Goal: Information Seeking & Learning: Compare options

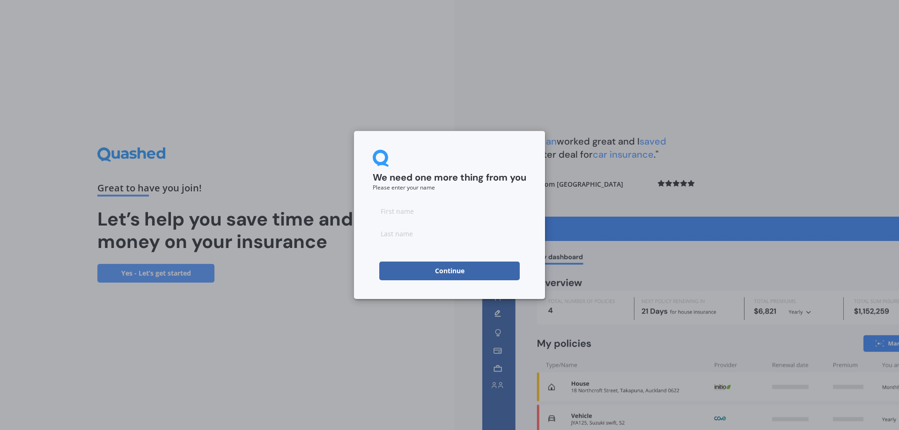
click at [403, 211] on input at bounding box center [450, 211] width 154 height 19
type input "[PERSON_NAME]"
click at [412, 239] on input at bounding box center [450, 233] width 154 height 19
type input "Whiteacre"
click at [275, 323] on div "We need one more thing from you Please enter your name [PERSON_NAME] Continue" at bounding box center [449, 215] width 899 height 430
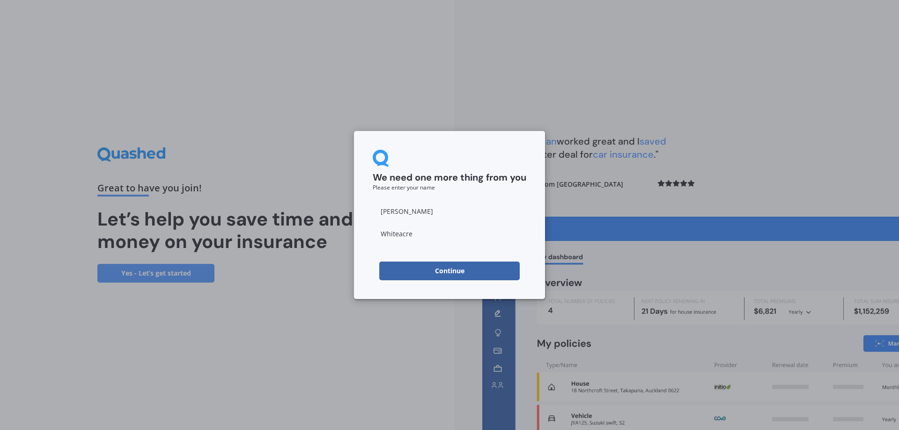
click at [440, 267] on button "Continue" at bounding box center [449, 271] width 140 height 19
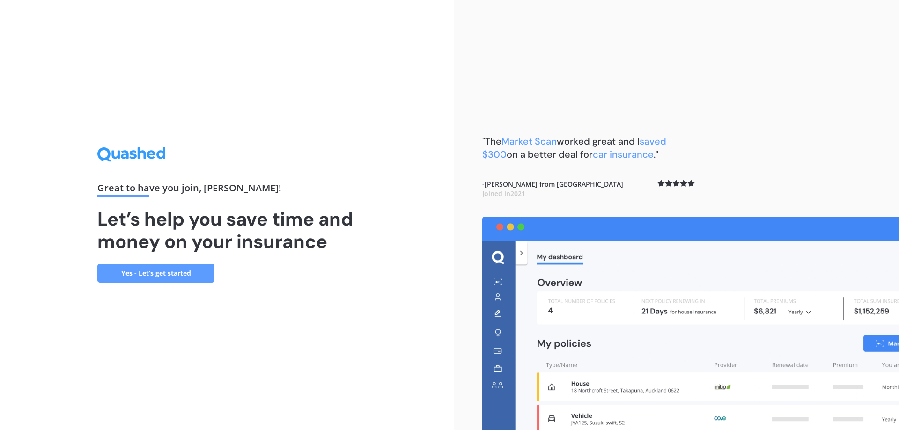
click at [166, 273] on link "Yes - Let’s get started" at bounding box center [155, 273] width 117 height 19
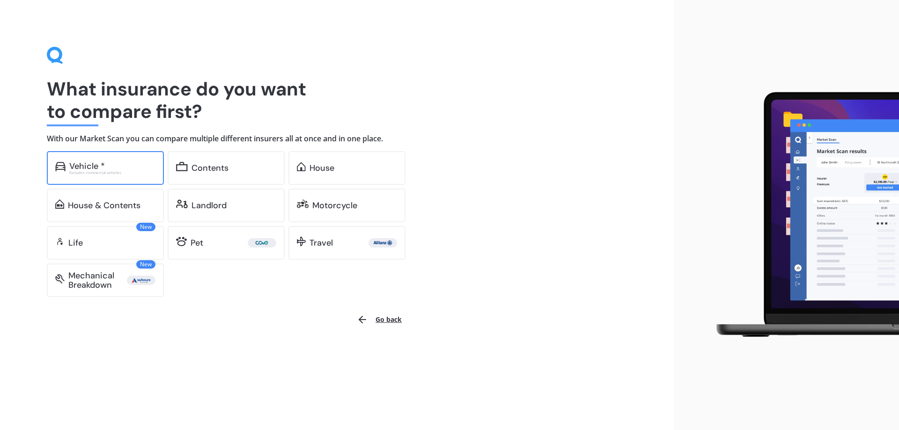
click at [87, 166] on div "Vehicle *" at bounding box center [87, 165] width 36 height 9
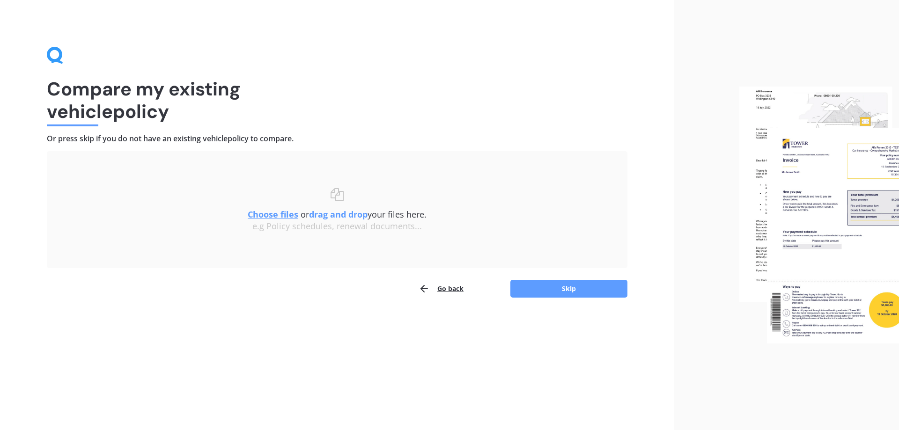
click at [273, 215] on u "Choose files" at bounding box center [273, 214] width 51 height 11
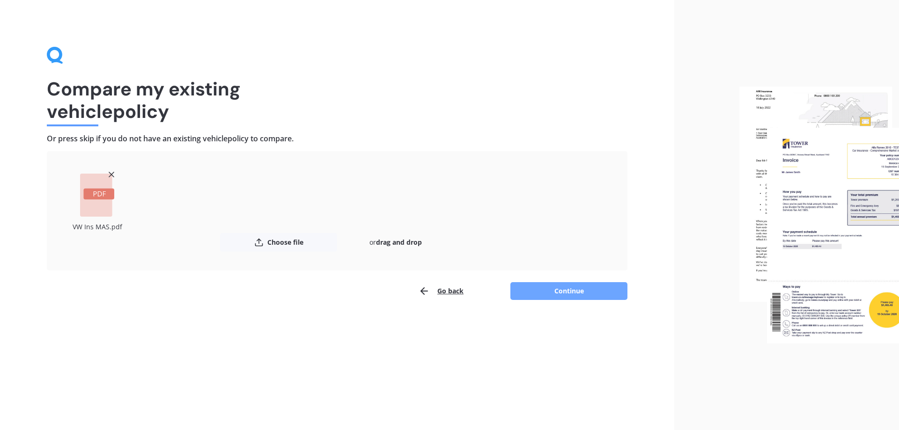
click at [572, 290] on button "Continue" at bounding box center [568, 291] width 117 height 18
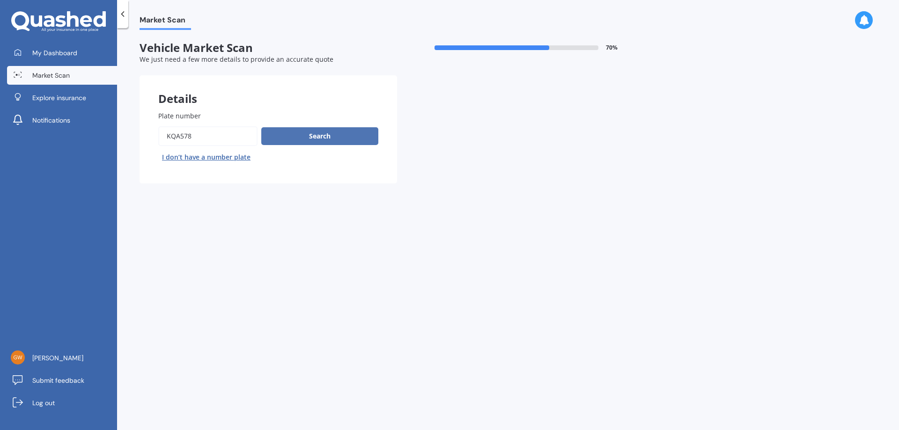
click at [322, 134] on button "Search" at bounding box center [319, 136] width 117 height 18
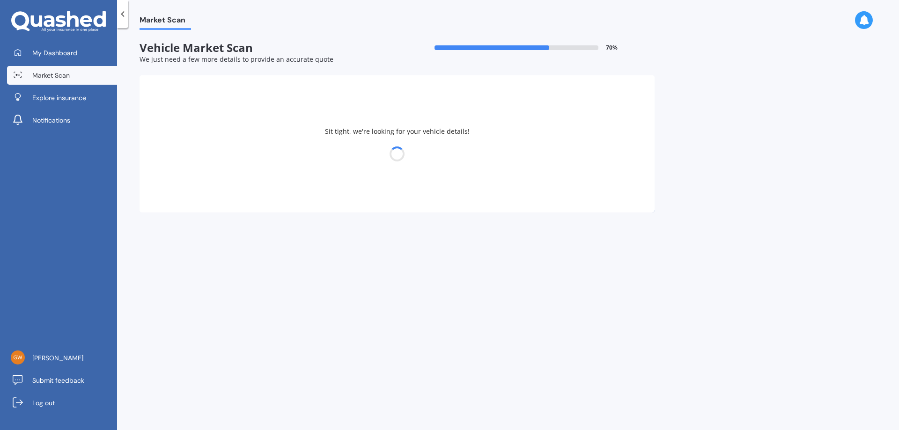
select select "VOLKSWAGEN"
select select "TIGUAN"
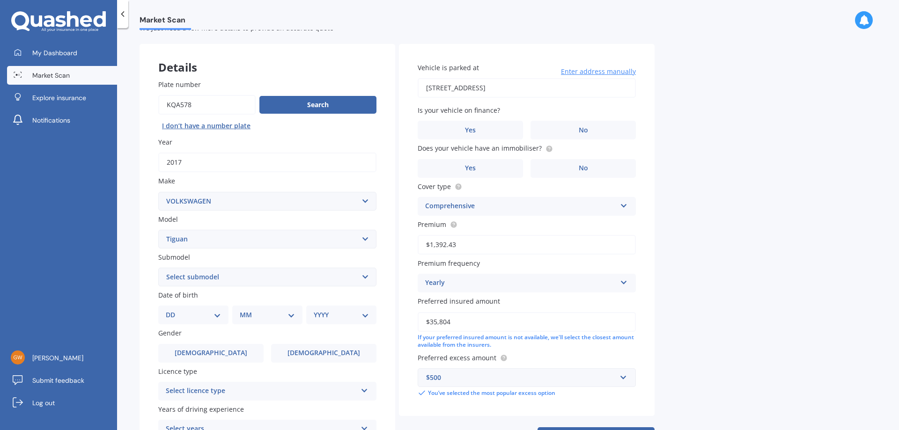
scroll to position [78, 0]
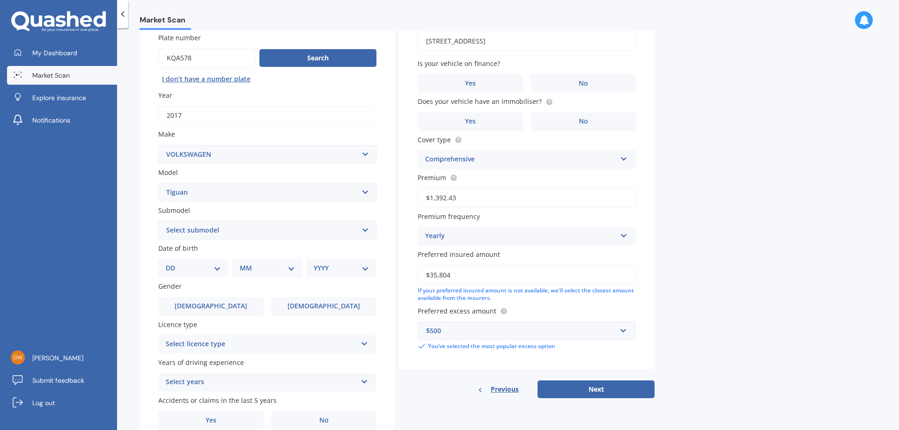
click at [364, 228] on select "Select submodel Diesel Turbo Petrol Turbo Petrol Turbo 4WD" at bounding box center [267, 230] width 218 height 19
click at [135, 212] on div "Market Scan Vehicle Market Scan 70 % We just need a few more details to provide…" at bounding box center [508, 231] width 782 height 402
click at [219, 270] on select "DD 01 02 03 04 05 06 07 08 09 10 11 12 13 14 15 16 17 18 19 20 21 22 23 24 25 2…" at bounding box center [193, 268] width 55 height 10
select select "25"
click at [173, 263] on select "DD 01 02 03 04 05 06 07 08 09 10 11 12 13 14 15 16 17 18 19 20 21 22 23 24 25 2…" at bounding box center [193, 268] width 55 height 10
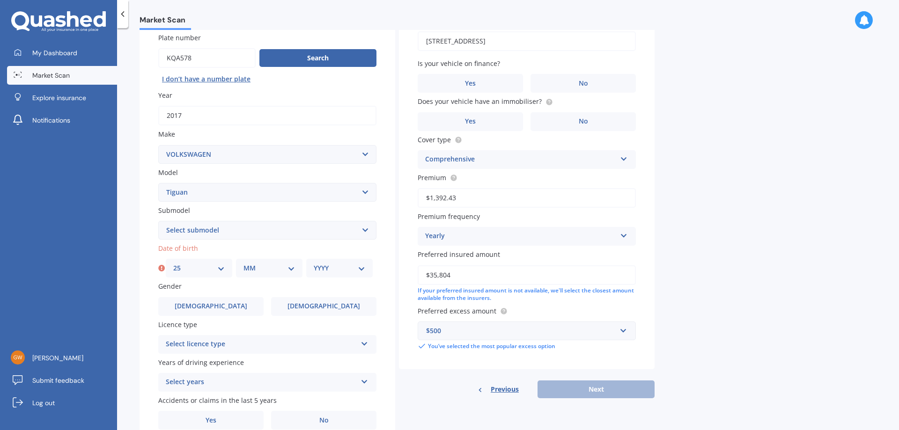
click at [293, 268] on select "MM 01 02 03 04 05 06 07 08 09 10 11 12" at bounding box center [268, 268] width 51 height 10
select select "02"
click at [243, 263] on select "MM 01 02 03 04 05 06 07 08 09 10 11 12" at bounding box center [268, 268] width 51 height 10
click at [362, 268] on select "YYYY 2025 2024 2023 2022 2021 2020 2019 2018 2017 2016 2015 2014 2013 2012 2011…" at bounding box center [339, 268] width 51 height 10
select select "1952"
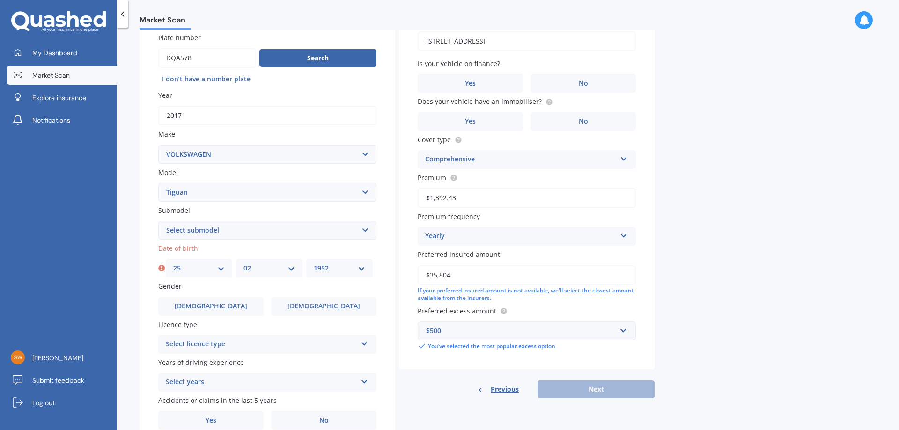
click at [314, 263] on select "YYYY 2025 2024 2023 2022 2021 2020 2019 2018 2017 2016 2015 2014 2013 2012 2011…" at bounding box center [339, 268] width 51 height 10
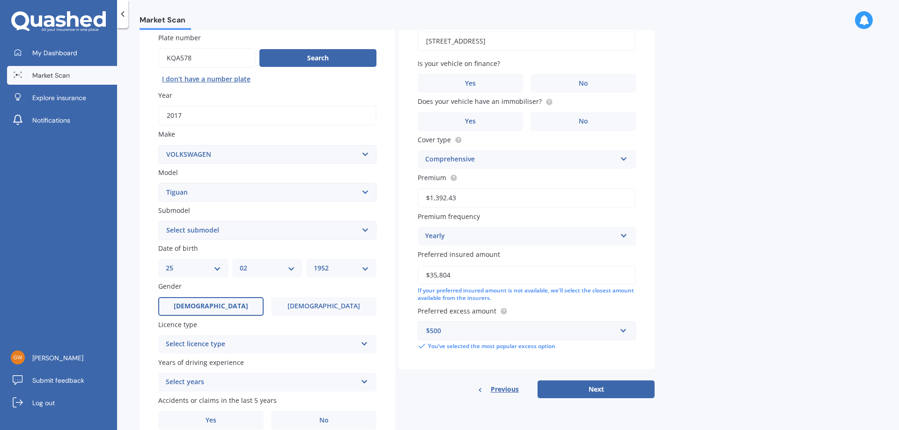
click at [235, 305] on label "[DEMOGRAPHIC_DATA]" at bounding box center [210, 306] width 105 height 19
click at [0, 0] on input "[DEMOGRAPHIC_DATA]" at bounding box center [0, 0] width 0 height 0
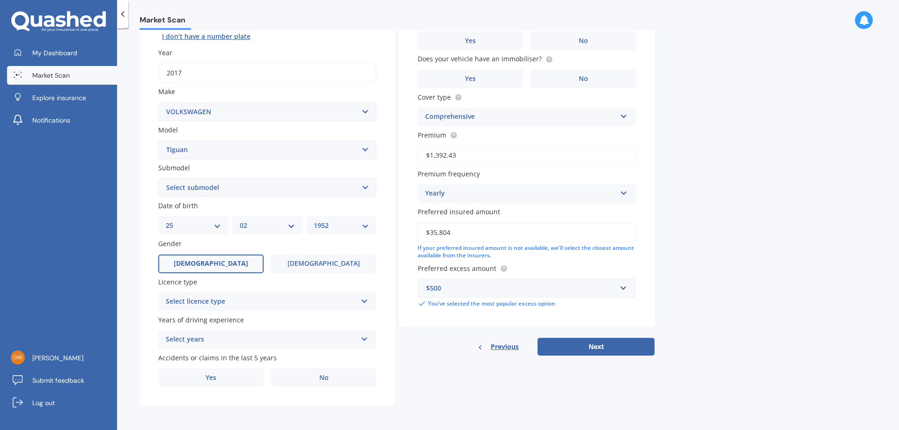
click at [364, 300] on icon at bounding box center [364, 299] width 8 height 7
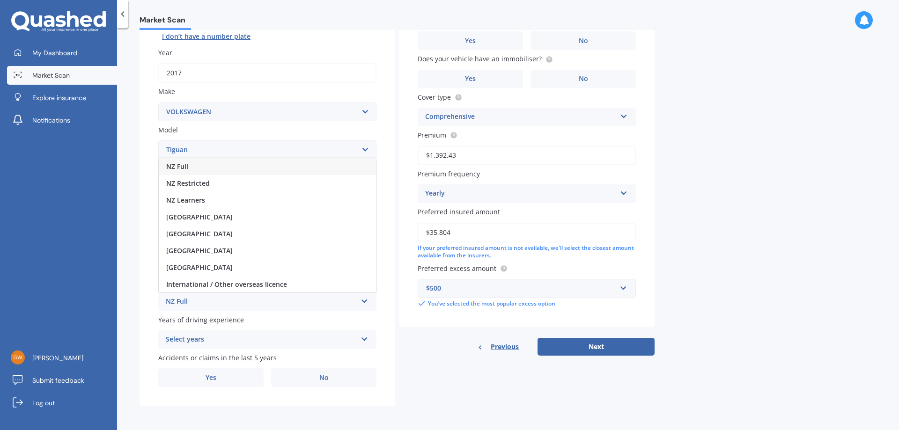
click at [196, 167] on div "NZ Full" at bounding box center [267, 166] width 217 height 17
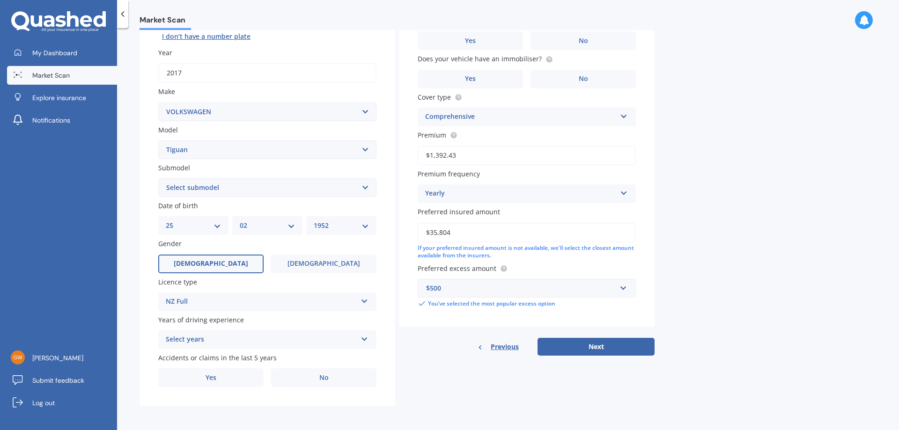
click at [365, 337] on icon at bounding box center [364, 337] width 8 height 7
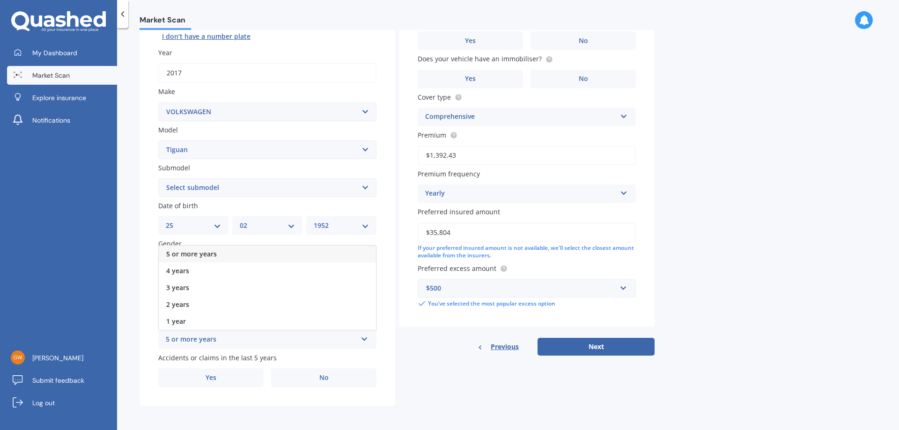
drag, startPoint x: 198, startPoint y: 254, endPoint x: 205, endPoint y: 258, distance: 7.1
click at [202, 256] on span "5 or more years" at bounding box center [191, 253] width 51 height 9
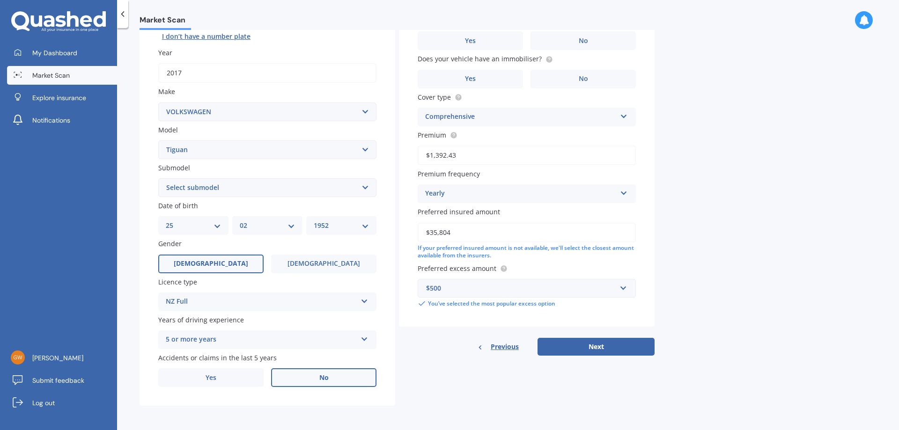
click at [326, 380] on span "No" at bounding box center [323, 378] width 9 height 8
click at [0, 0] on input "No" at bounding box center [0, 0] width 0 height 0
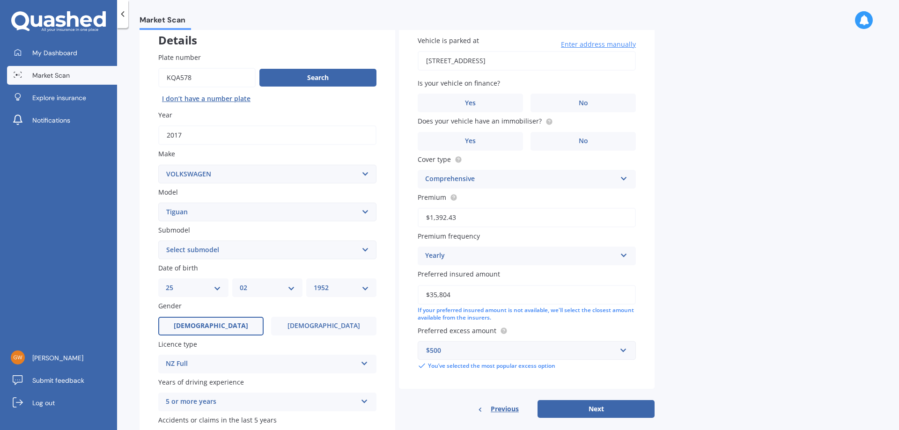
scroll to position [0, 0]
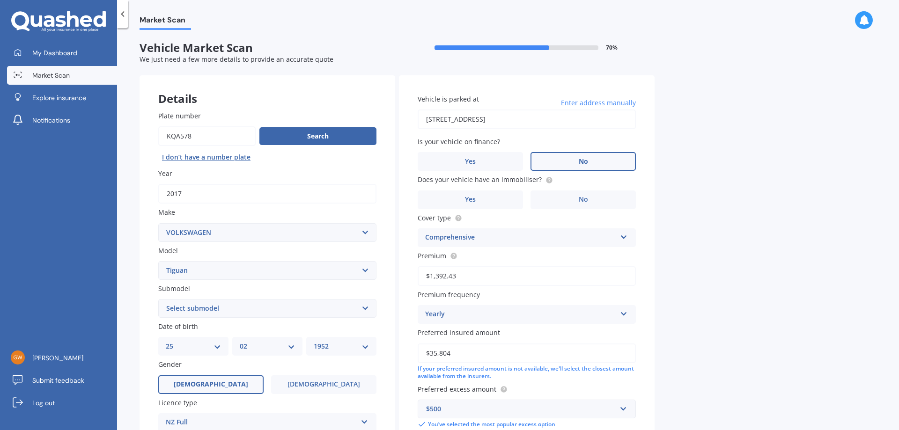
click at [580, 161] on span "No" at bounding box center [583, 162] width 9 height 8
click at [0, 0] on input "No" at bounding box center [0, 0] width 0 height 0
click at [473, 202] on span "Yes" at bounding box center [470, 200] width 11 height 8
click at [0, 0] on input "Yes" at bounding box center [0, 0] width 0 height 0
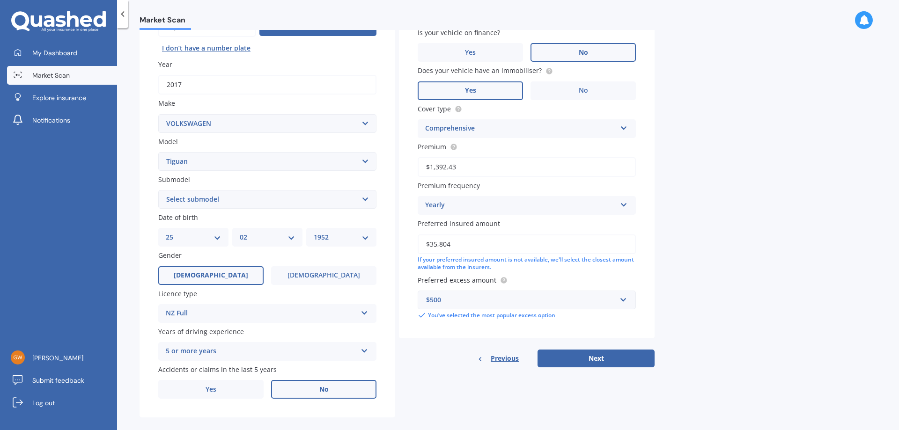
scroll to position [121, 0]
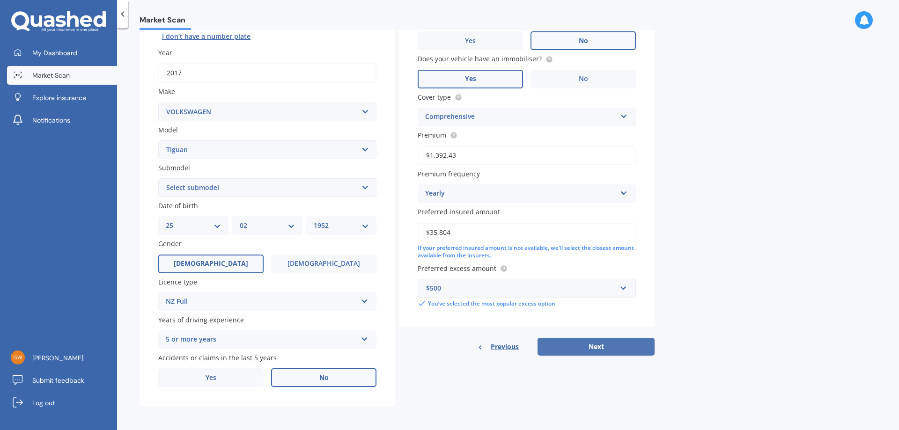
click at [595, 346] on button "Next" at bounding box center [595, 347] width 117 height 18
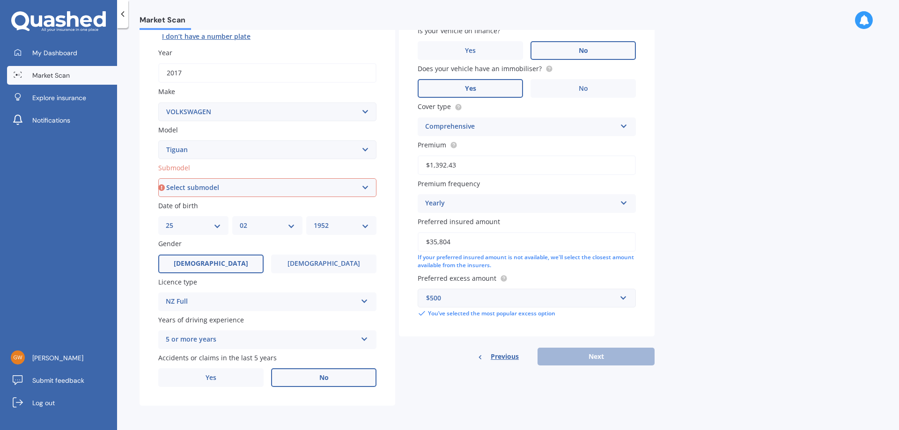
click at [367, 187] on select "Select submodel Diesel Turbo Petrol Turbo Petrol Turbo 4WD" at bounding box center [267, 187] width 218 height 19
select select "PETROL TURBO 4WD"
click at [158, 197] on select "Select submodel Diesel Turbo Petrol Turbo Petrol Turbo 4WD" at bounding box center [267, 187] width 218 height 19
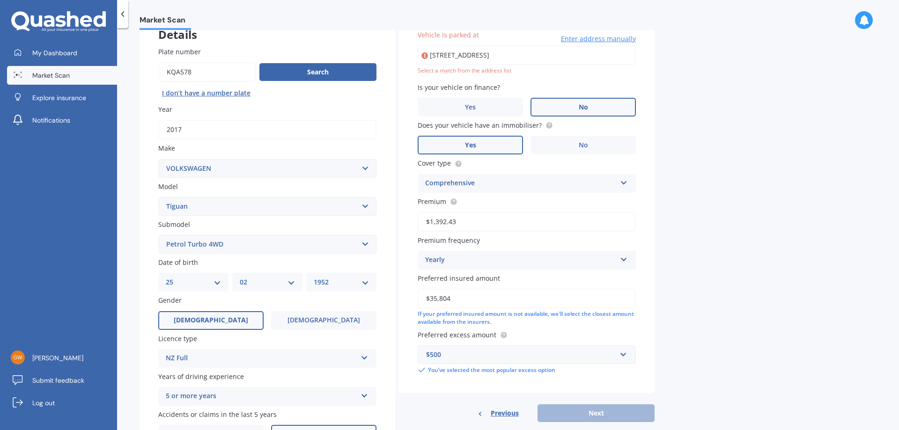
type input "[STREET_ADDRESS]"
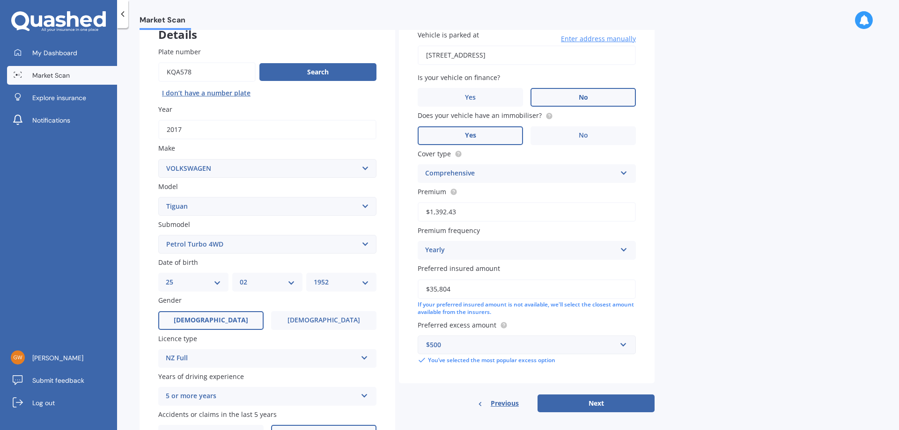
scroll to position [121, 0]
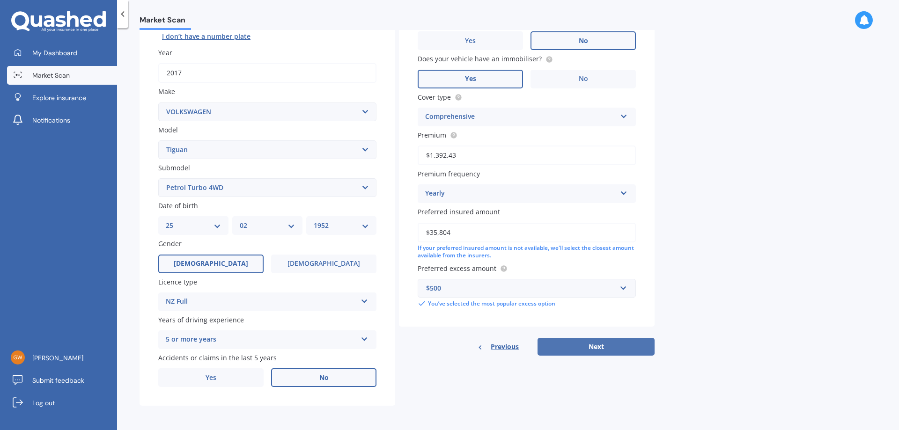
click at [586, 345] on button "Next" at bounding box center [595, 347] width 117 height 18
select select "25"
select select "02"
select select "1952"
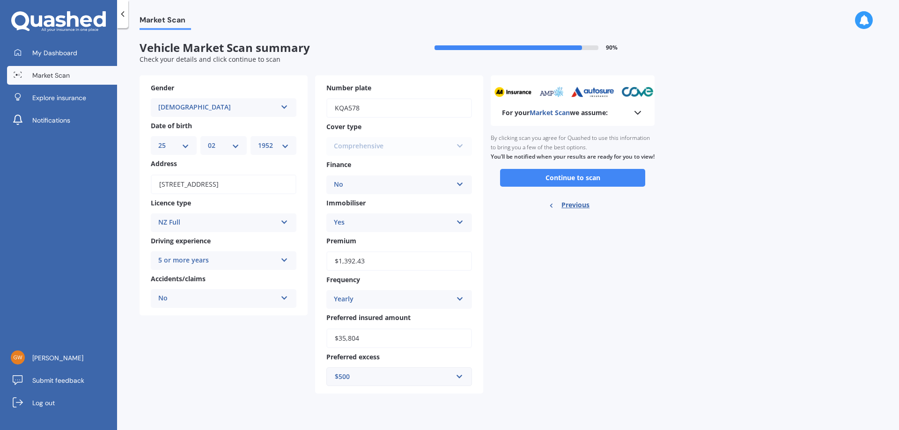
scroll to position [0, 0]
click at [585, 187] on button "Continue to scan" at bounding box center [572, 178] width 145 height 18
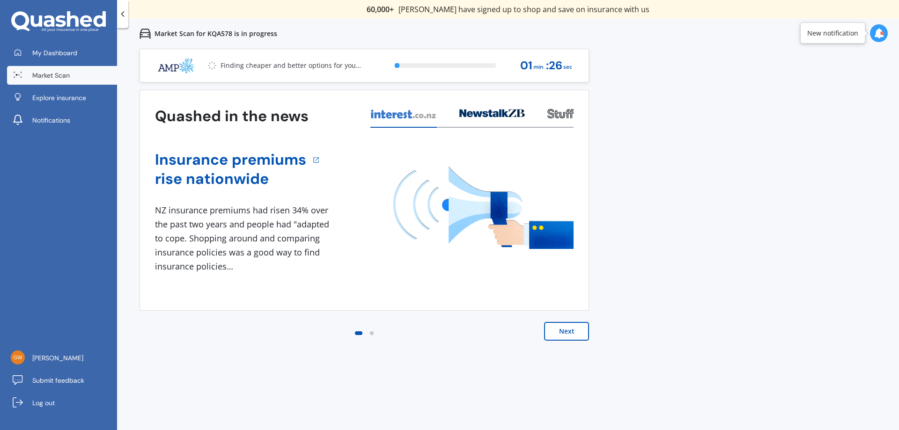
click at [566, 330] on button "Next" at bounding box center [566, 331] width 45 height 19
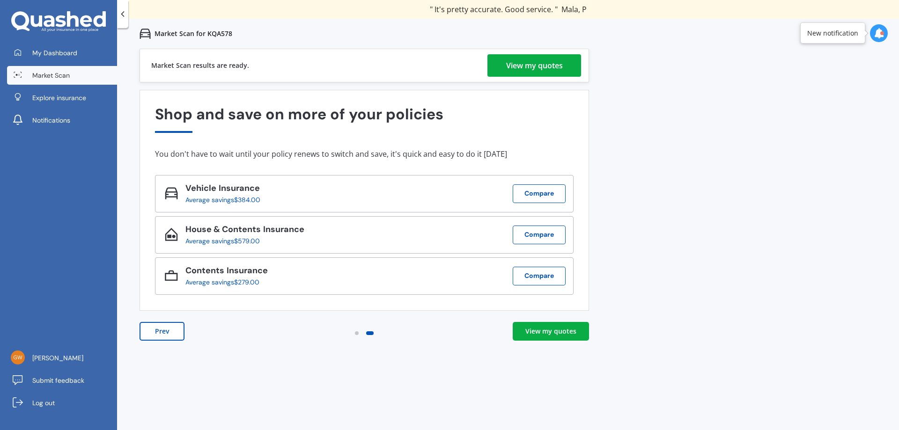
click at [553, 329] on div "View my quotes" at bounding box center [550, 331] width 51 height 9
